Goal: Unclear

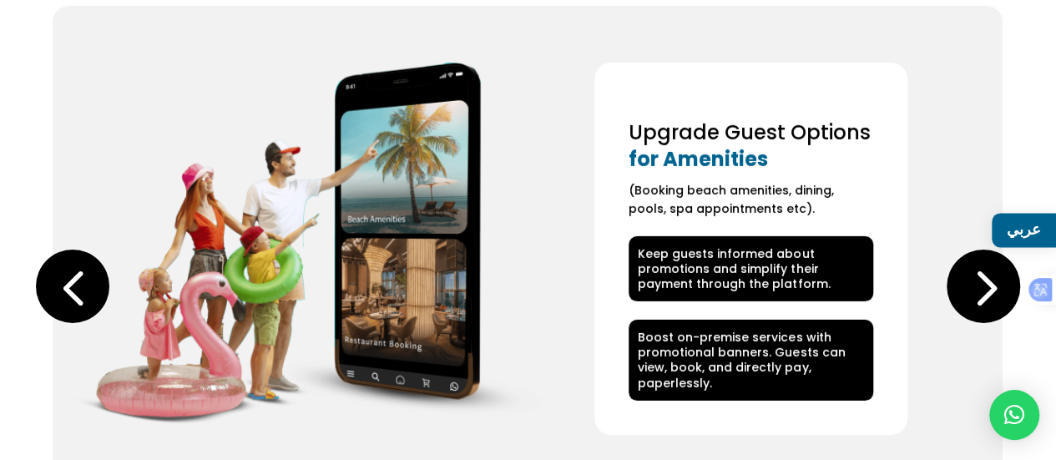
scroll to position [2691, 0]
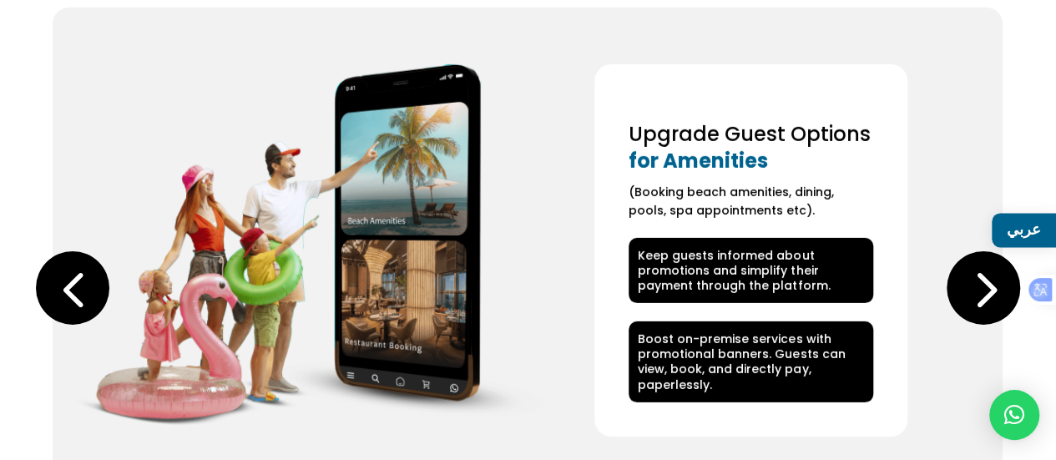
click at [999, 273] on div "Next slide" at bounding box center [982, 287] width 73 height 73
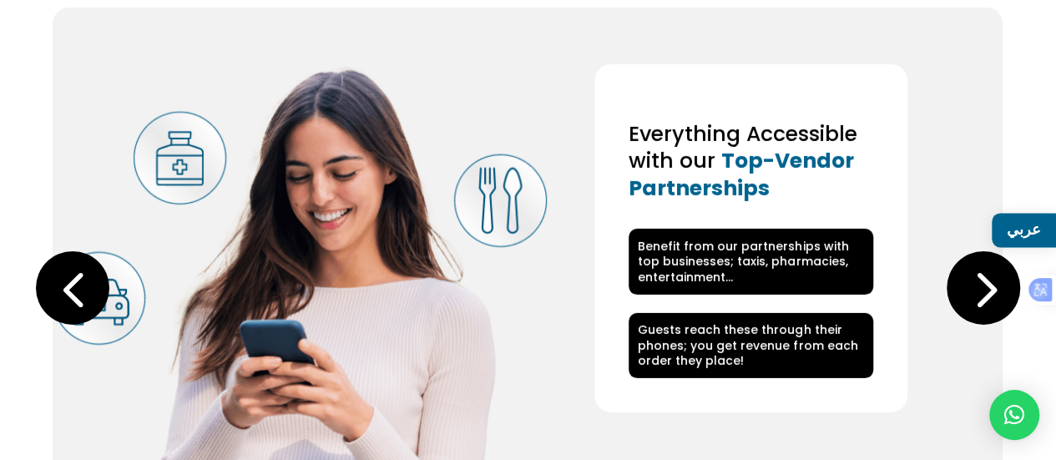
click at [981, 271] on div "Next slide" at bounding box center [982, 287] width 73 height 73
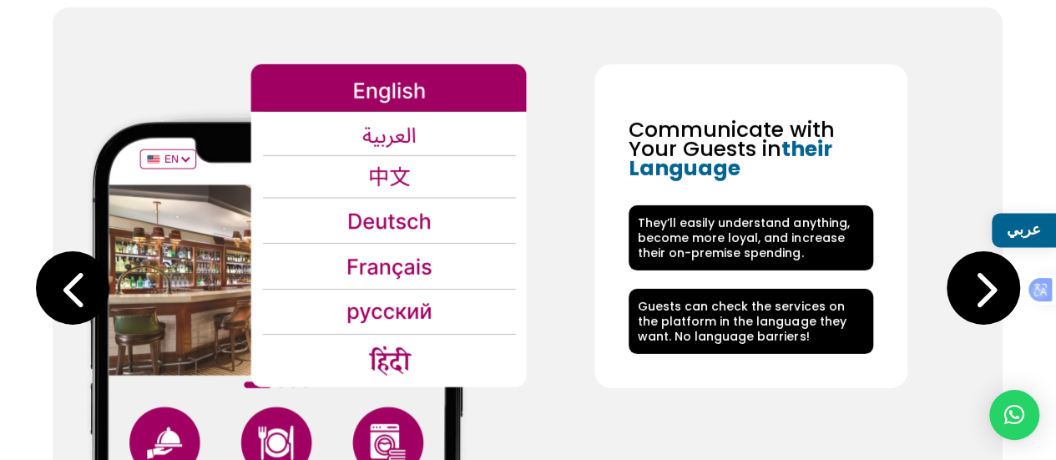
click at [433, 121] on img at bounding box center [299, 313] width 453 height 498
click at [403, 122] on img at bounding box center [299, 313] width 453 height 498
click at [975, 280] on div "Next slide" at bounding box center [982, 287] width 73 height 73
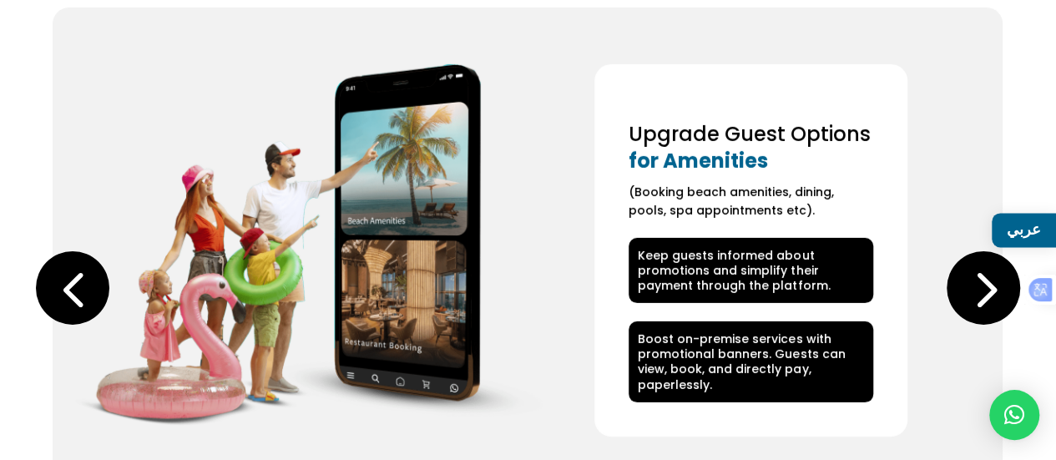
click at [975, 280] on div "Next slide" at bounding box center [982, 287] width 73 height 73
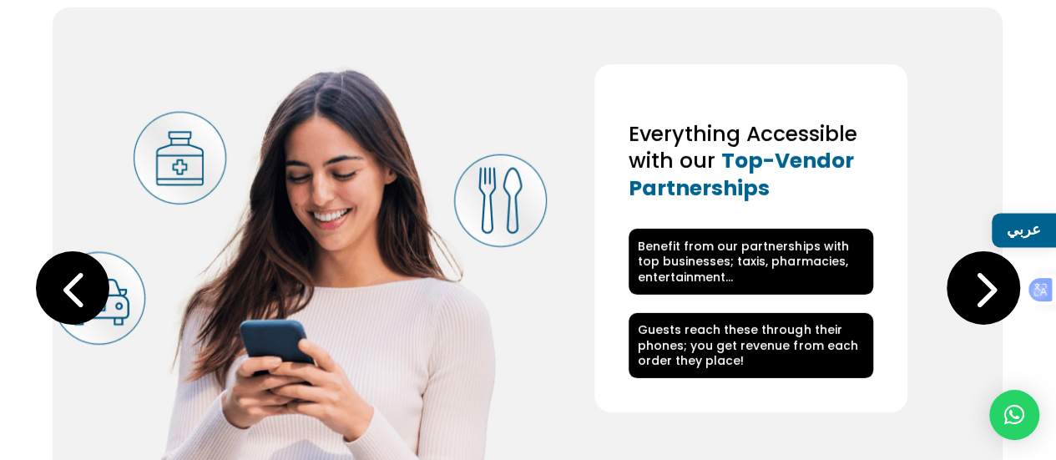
click at [975, 280] on div "Next slide" at bounding box center [982, 287] width 73 height 73
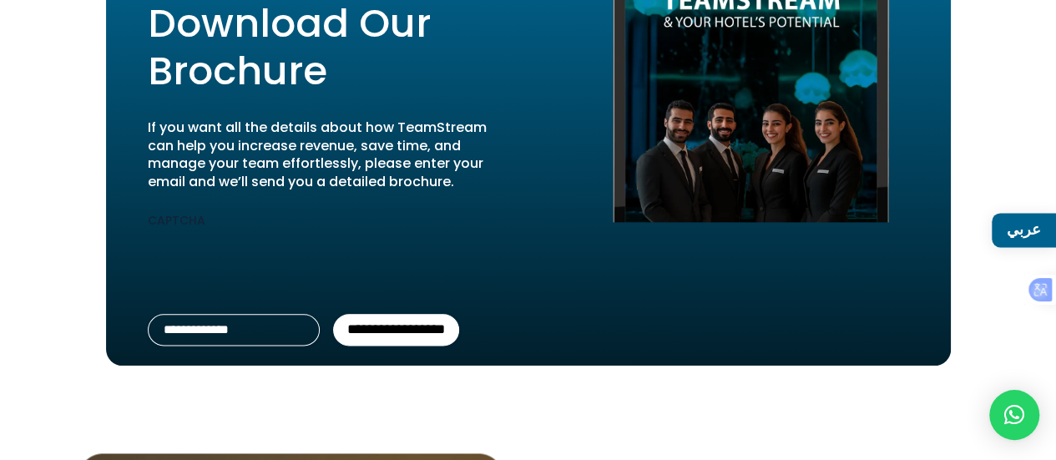
scroll to position [4026, 0]
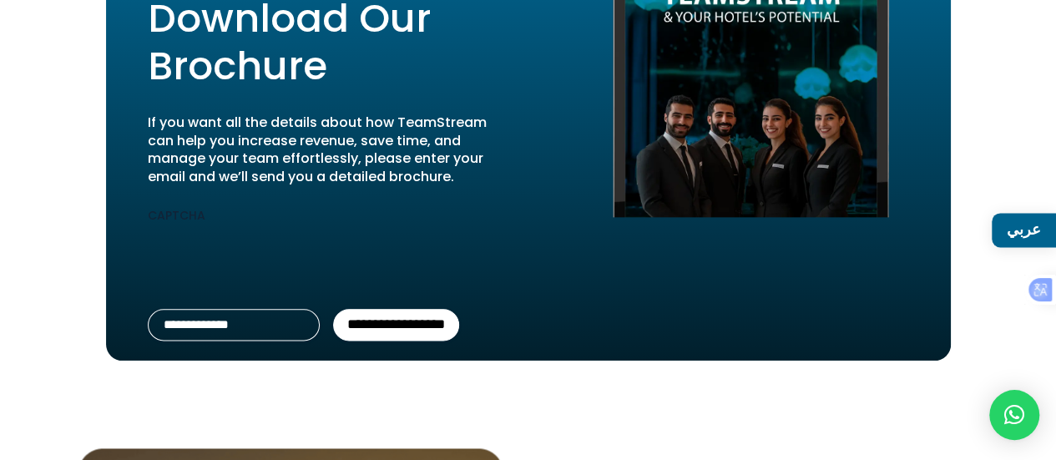
click at [429, 309] on input "**********" at bounding box center [396, 325] width 126 height 32
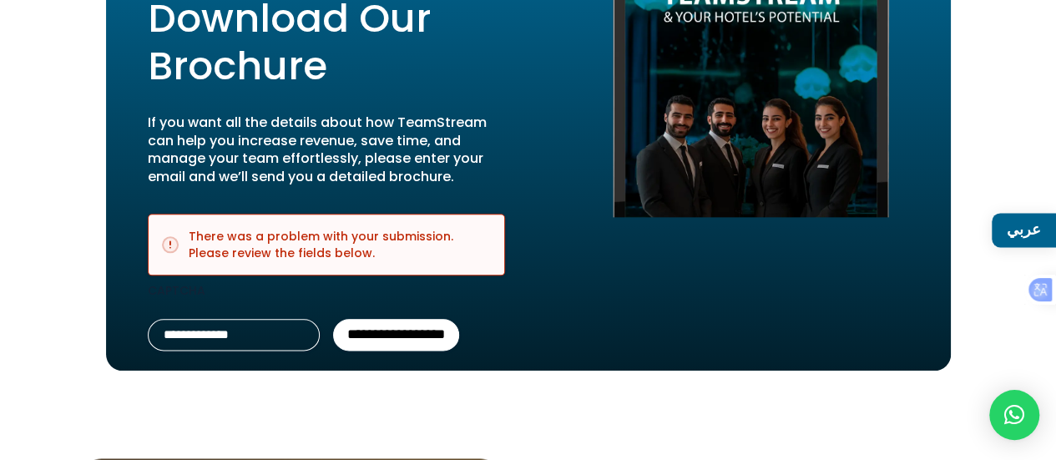
scroll to position [4136, 0]
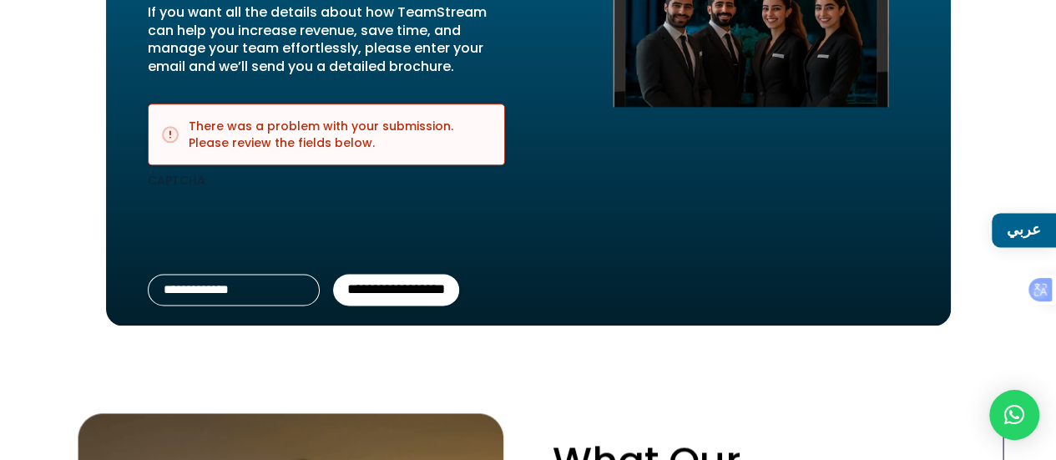
click at [372, 274] on input "**********" at bounding box center [396, 290] width 126 height 32
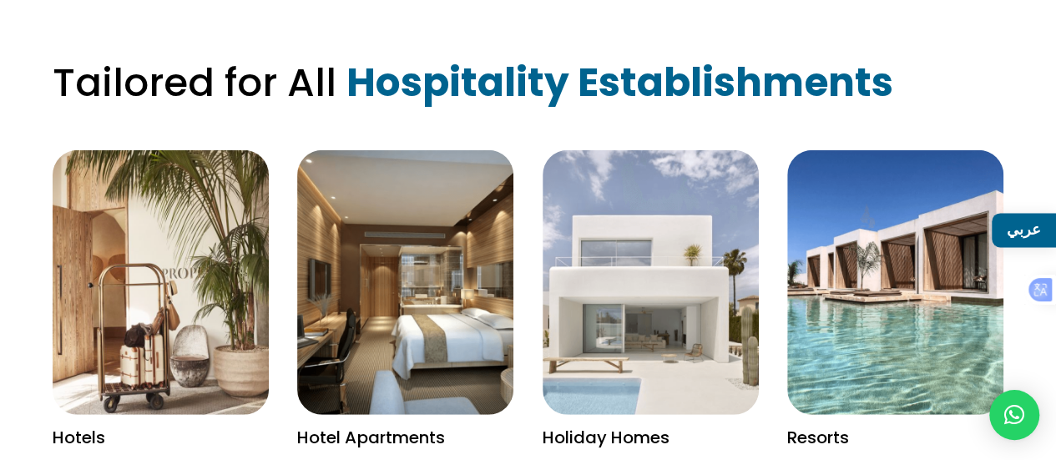
scroll to position [2015, 0]
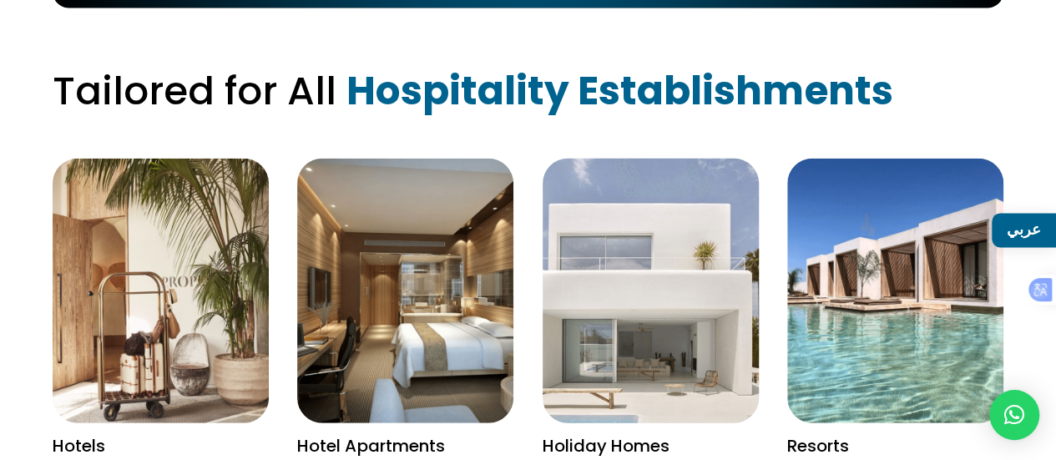
click at [632, 295] on img at bounding box center [650, 291] width 281 height 344
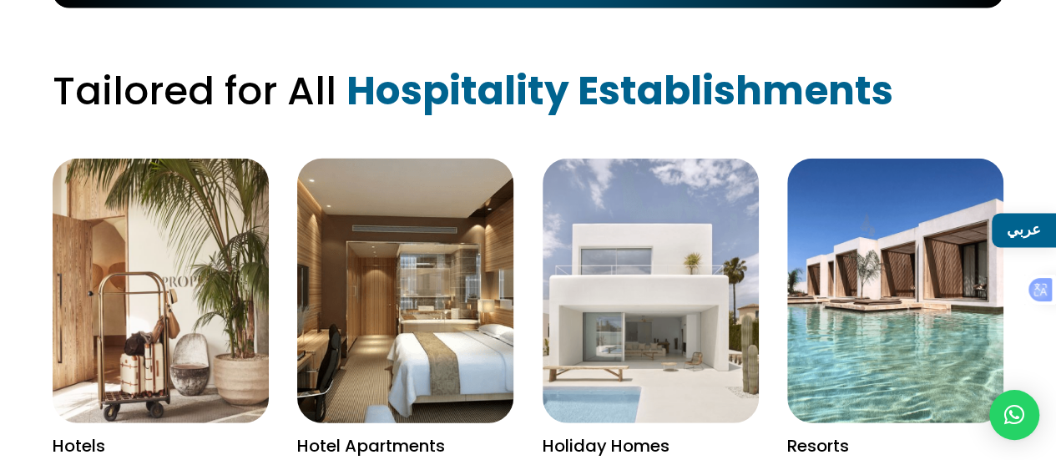
click at [361, 315] on img at bounding box center [405, 291] width 281 height 344
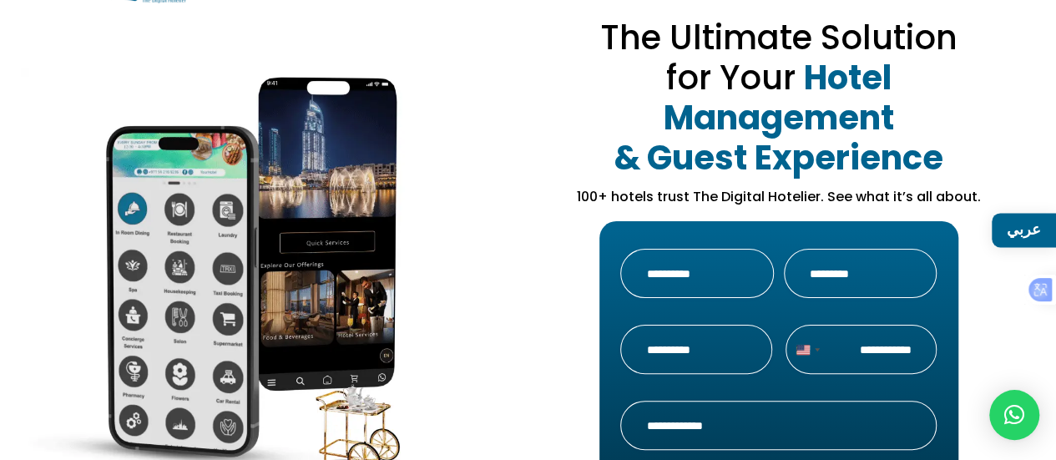
scroll to position [0, 0]
